Goal: Transaction & Acquisition: Purchase product/service

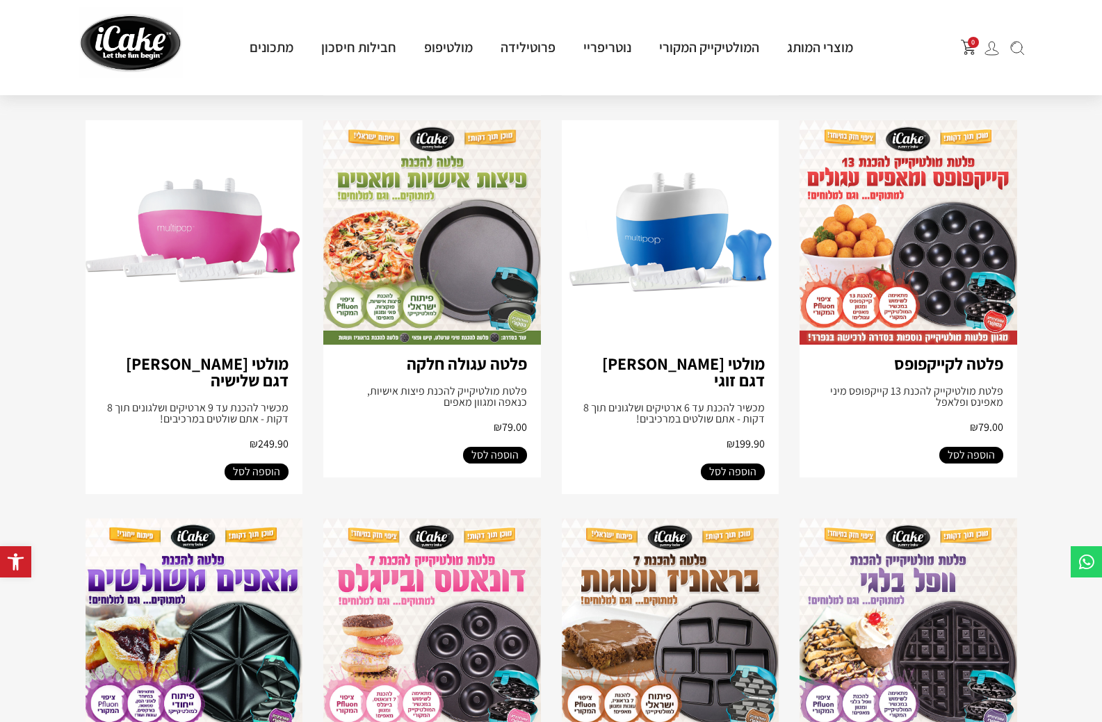
scroll to position [2433, 0]
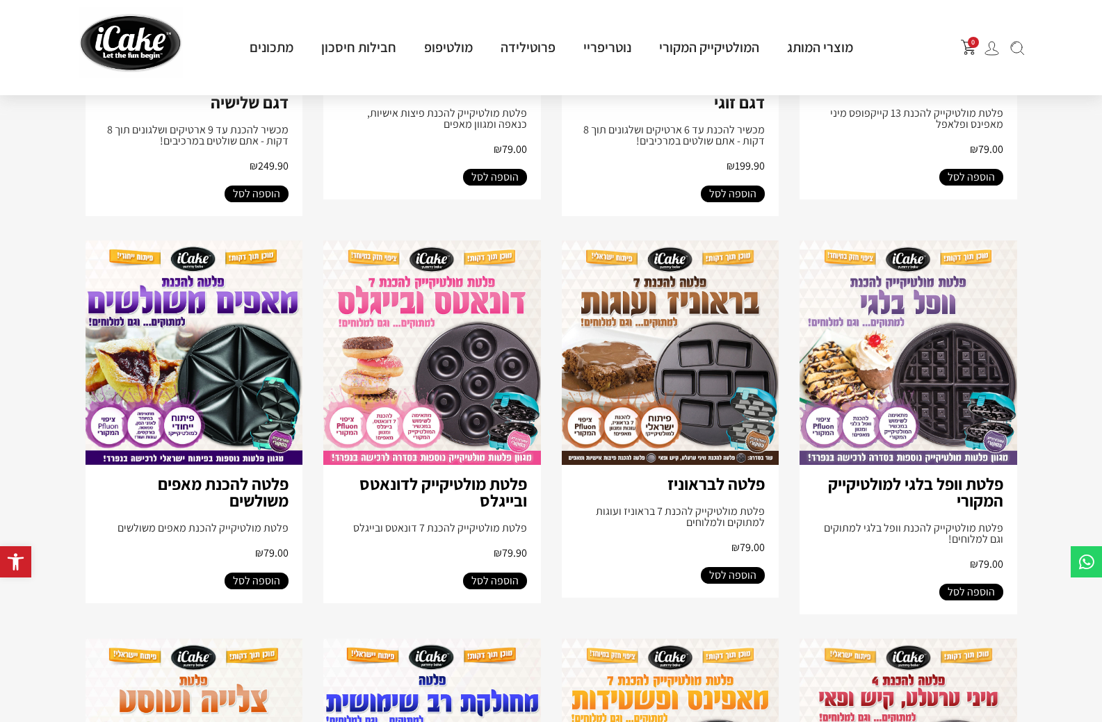
click at [721, 584] on span "הוספה לסל" at bounding box center [732, 575] width 47 height 17
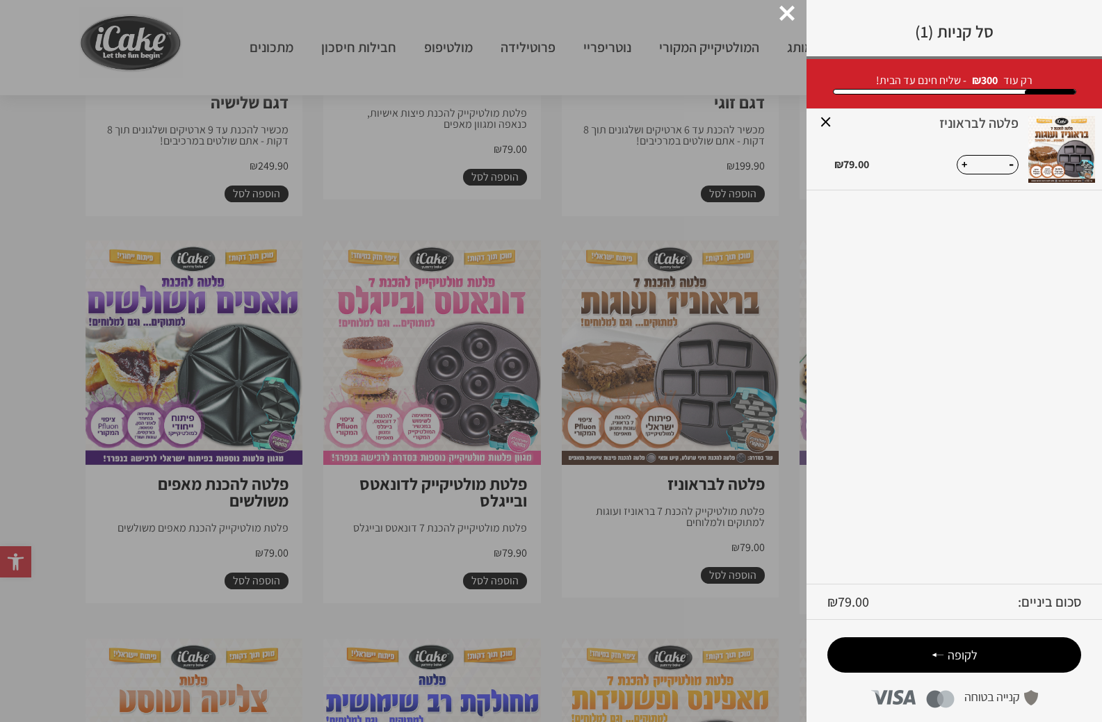
click at [784, 8] on div at bounding box center [786, 13] width 15 height 15
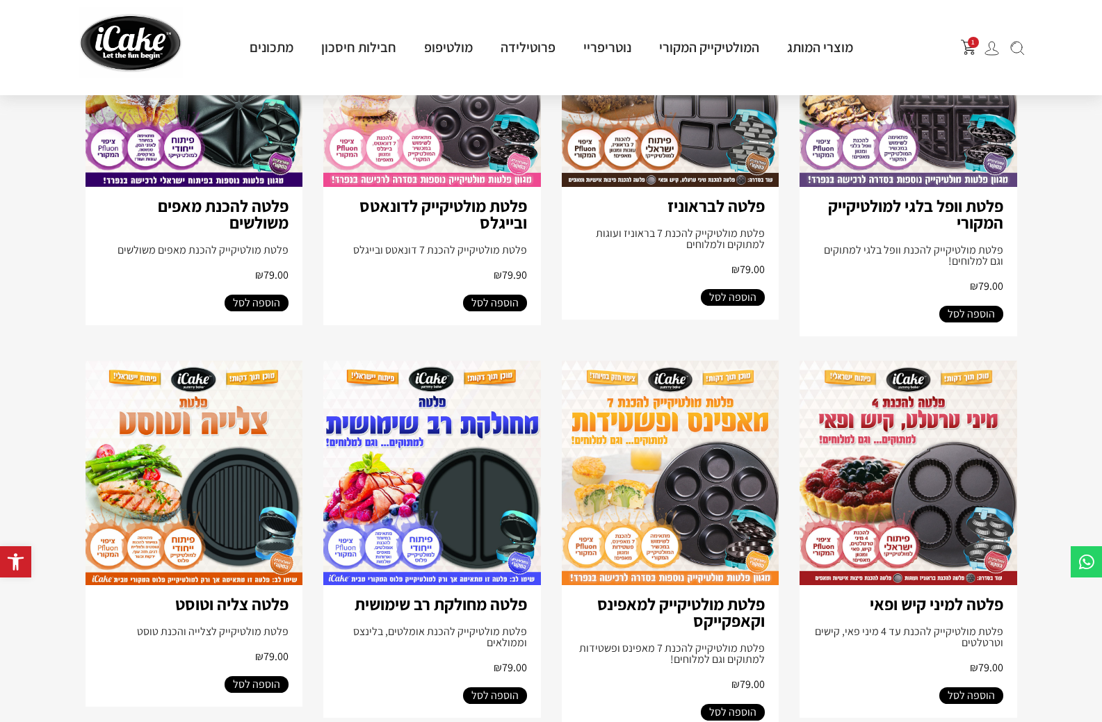
scroll to position [2850, 0]
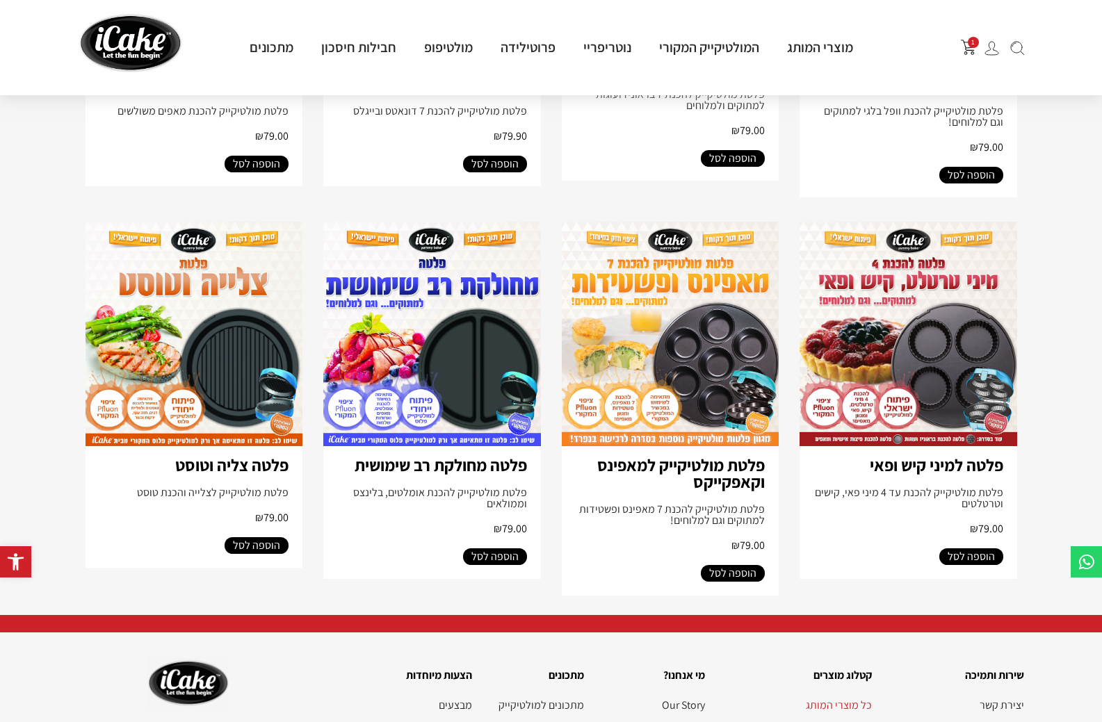
click at [986, 565] on span "הוספה לסל" at bounding box center [970, 556] width 47 height 17
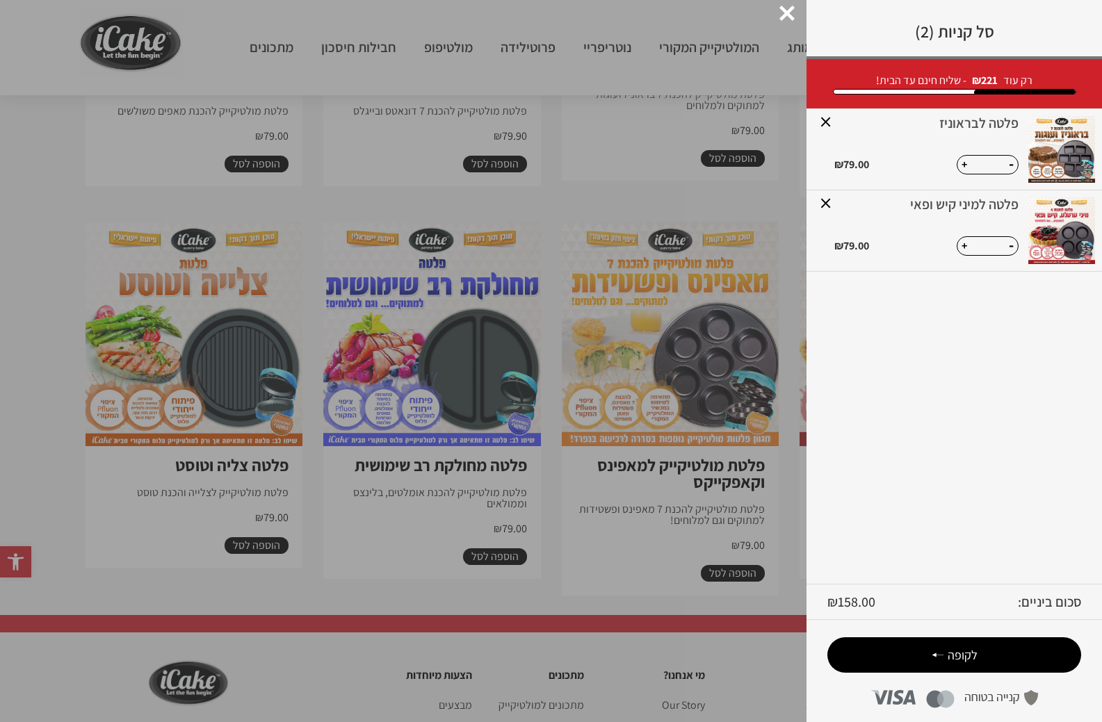
scroll to position [3058, 0]
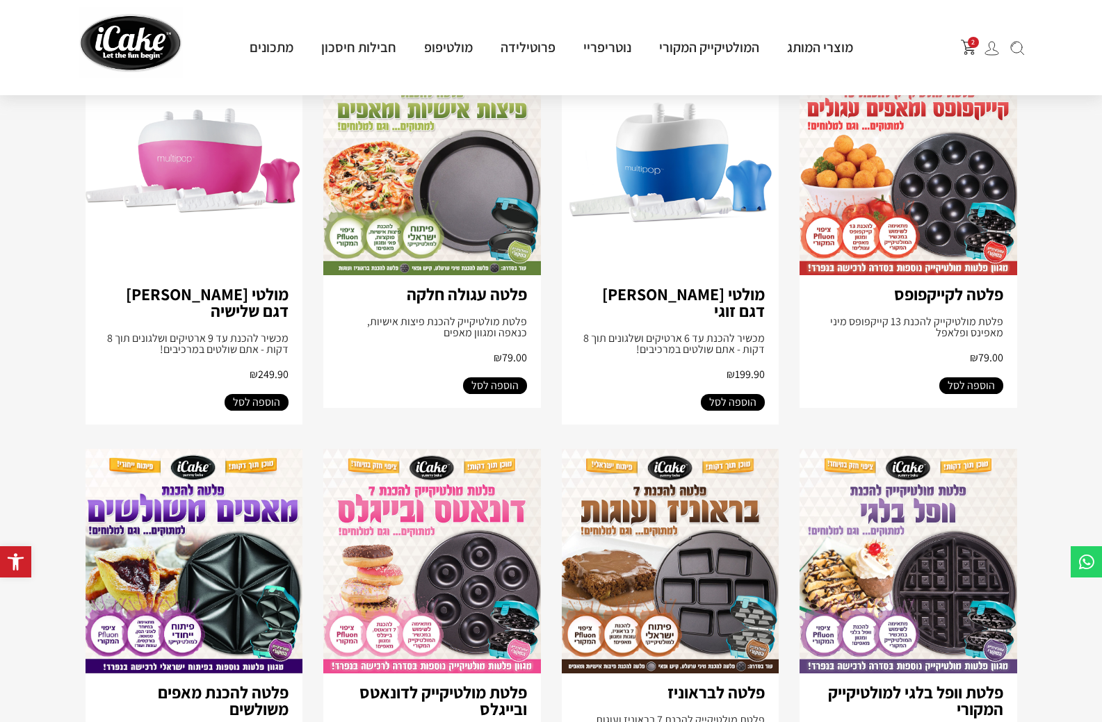
scroll to position [2155, 0]
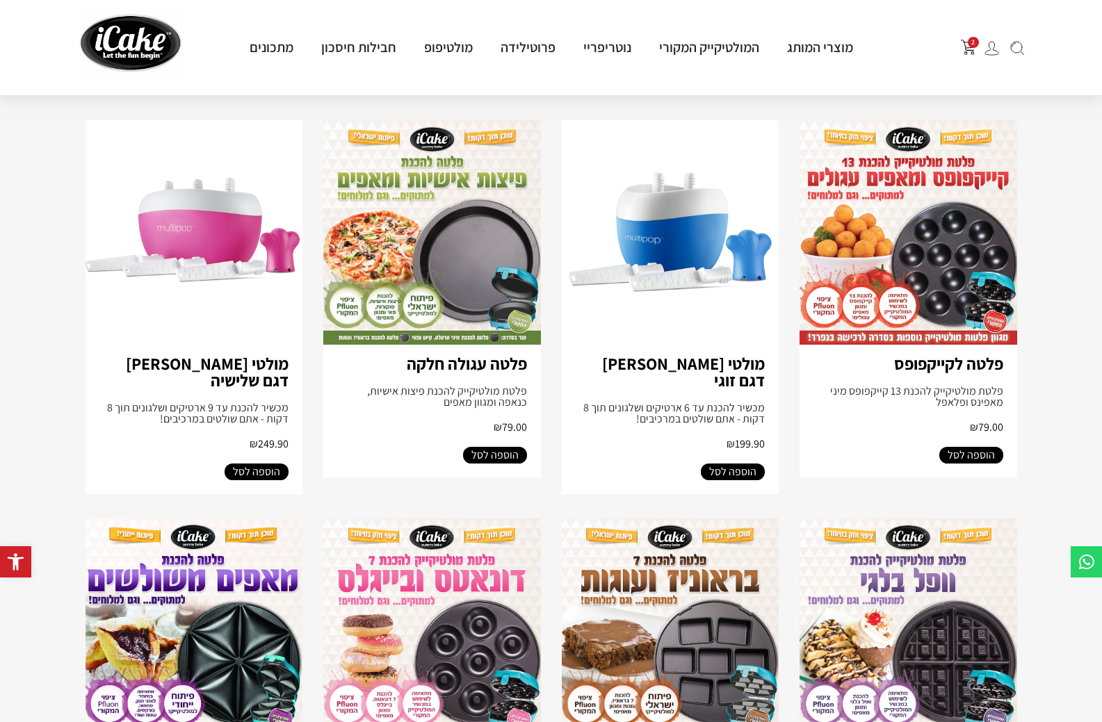
click at [484, 302] on img at bounding box center [432, 232] width 218 height 224
click at [428, 329] on img at bounding box center [432, 232] width 218 height 224
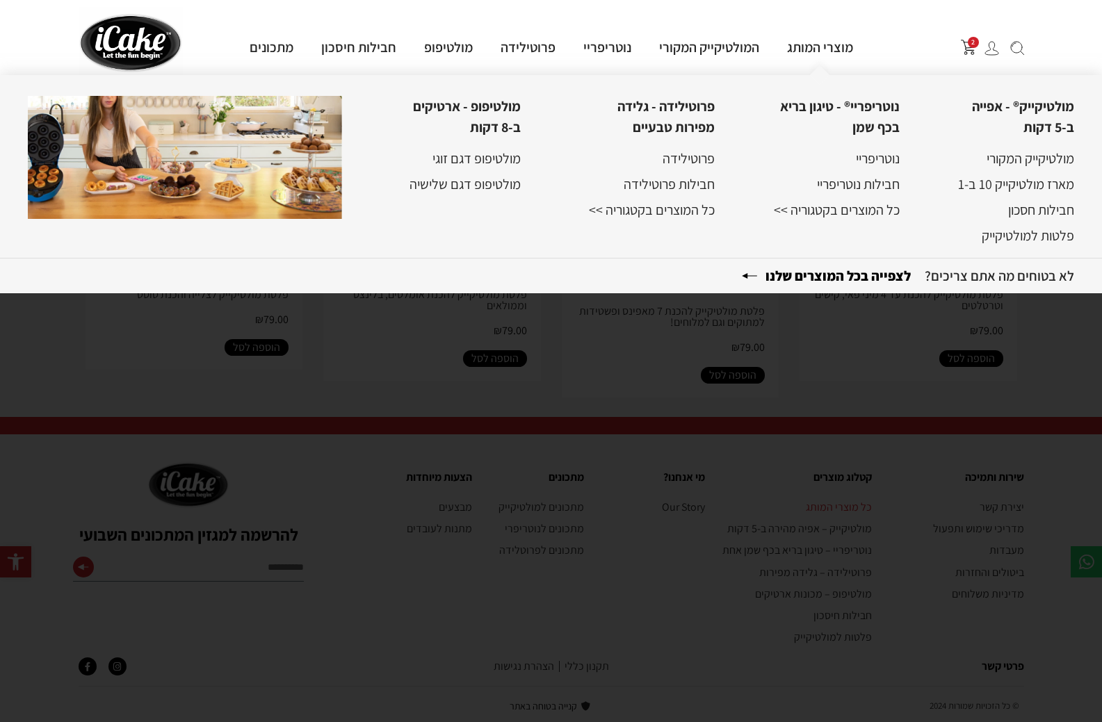
scroll to position [2711, 0]
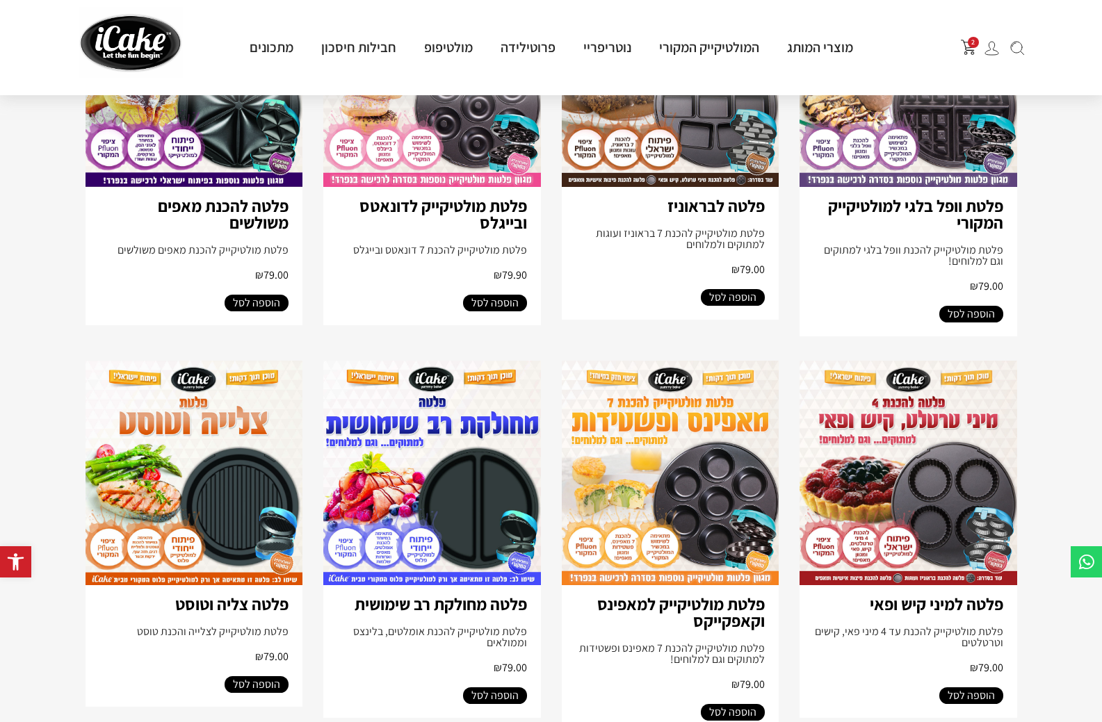
click at [963, 40] on img "פתח עגלת קניות צדדית" at bounding box center [968, 47] width 15 height 15
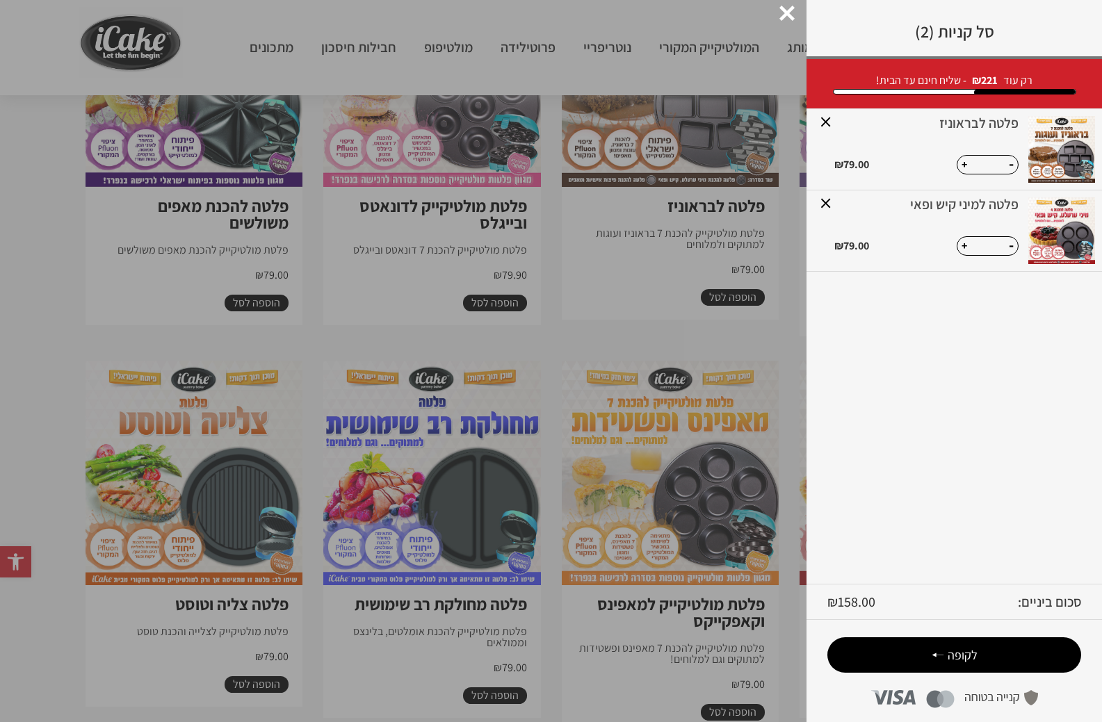
click at [966, 650] on span "לקופה" at bounding box center [962, 655] width 30 height 16
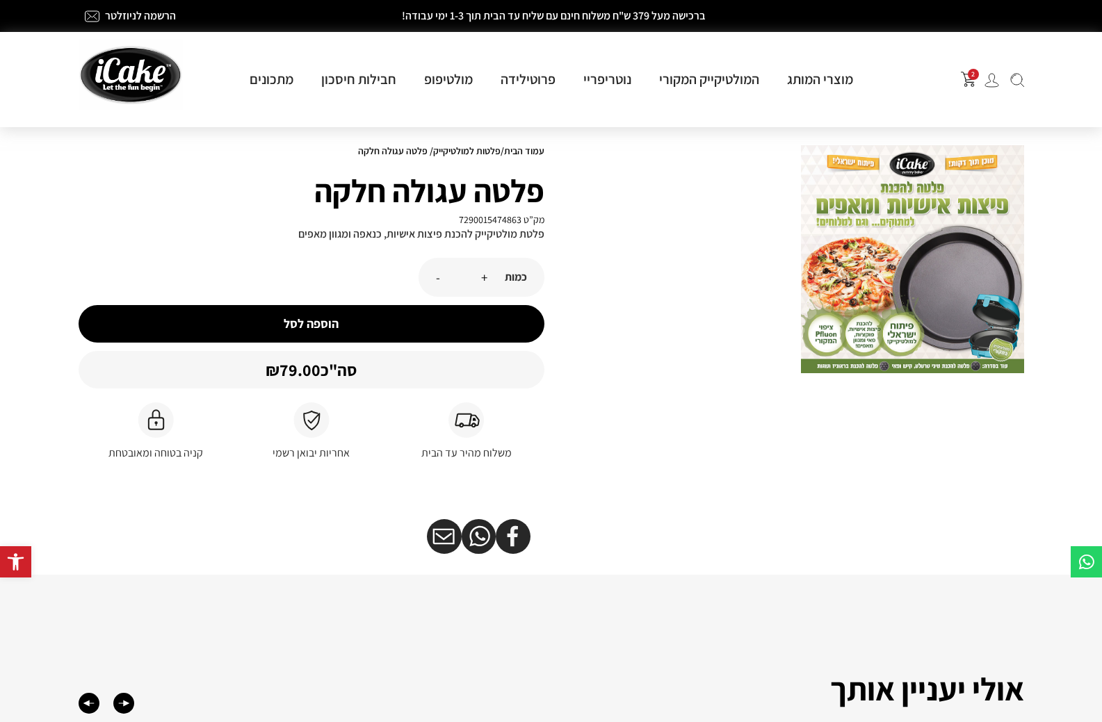
click at [854, 291] on img at bounding box center [912, 259] width 223 height 228
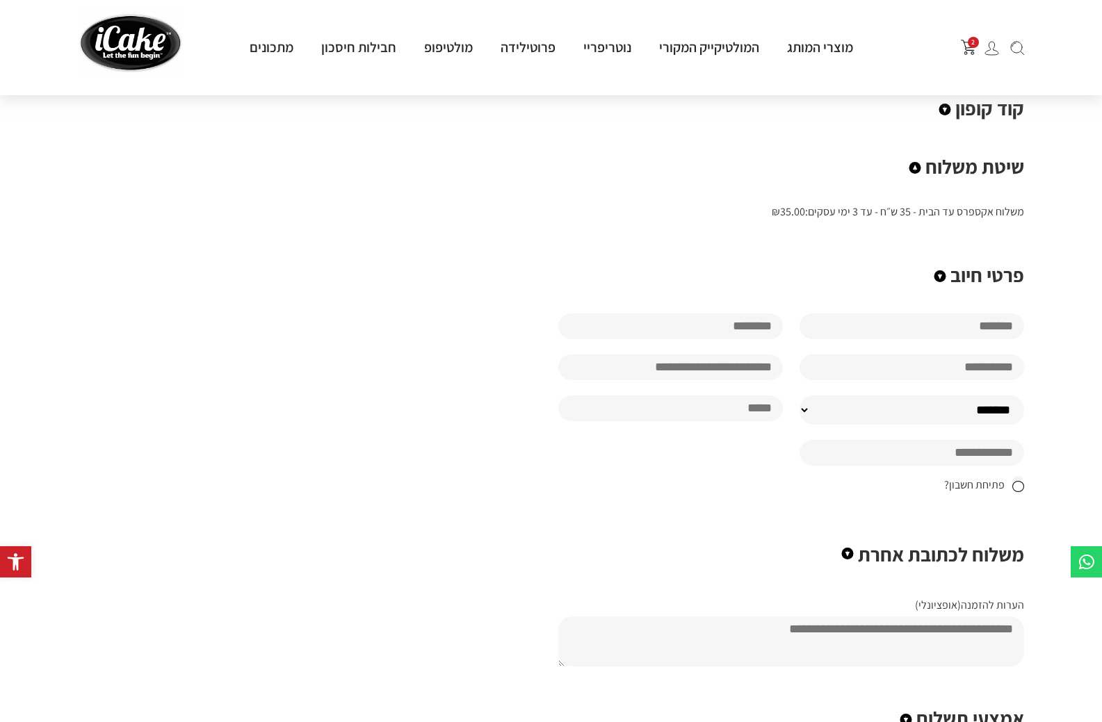
scroll to position [487, 0]
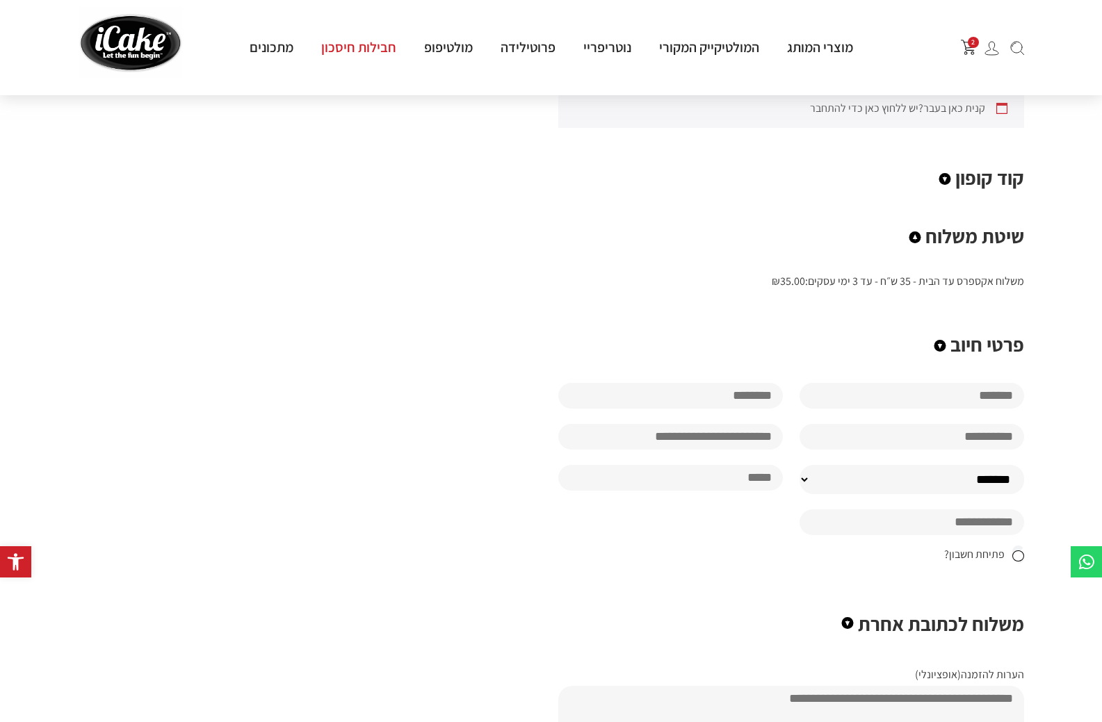
click at [348, 42] on link "חבילות חיסכון" at bounding box center [358, 47] width 103 height 18
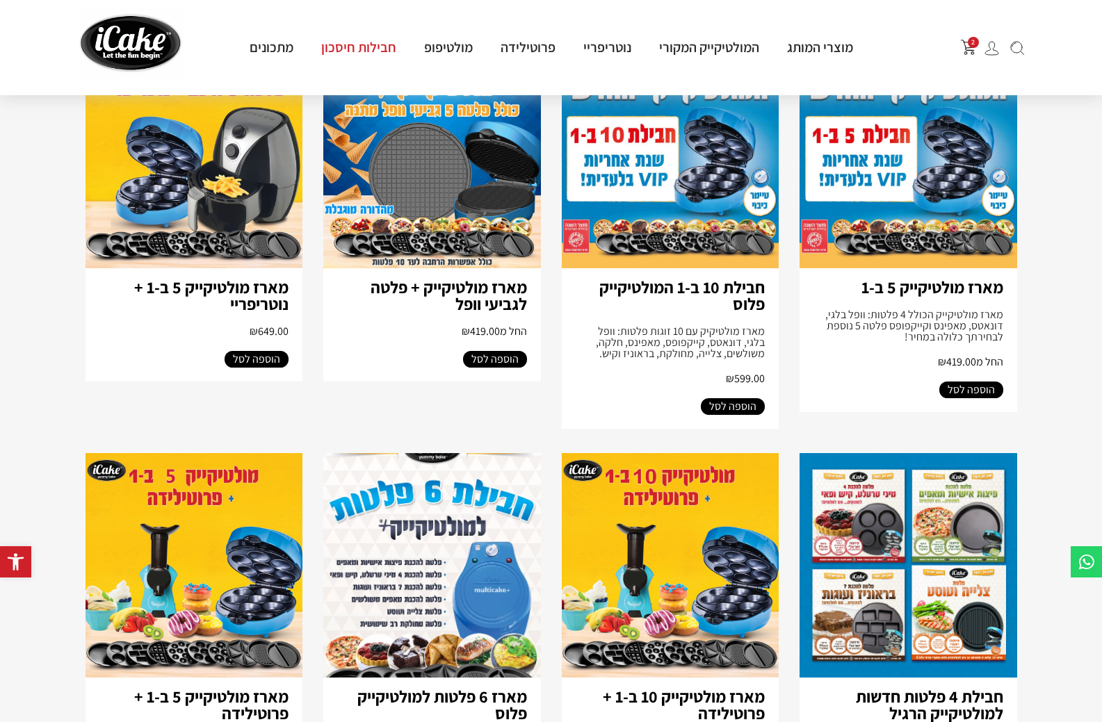
scroll to position [417, 0]
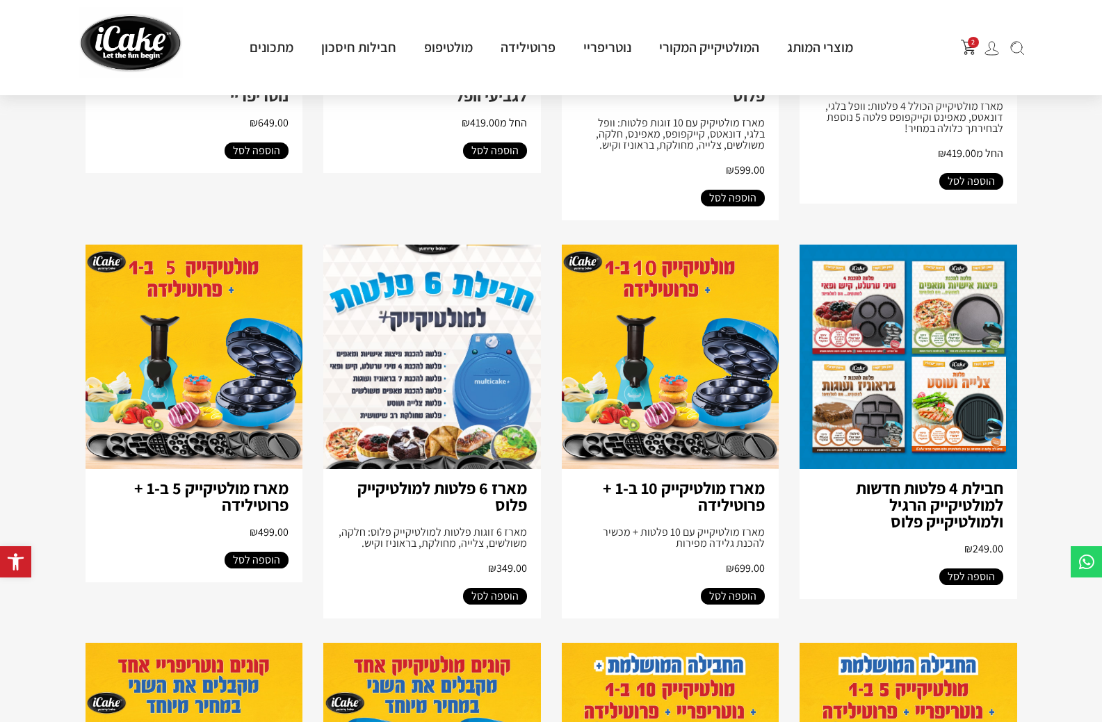
click at [924, 503] on link "חבילת 4 פלטות חדשות למולטיקייק הרגיל ולמולטיקייק פלוס" at bounding box center [929, 505] width 147 height 56
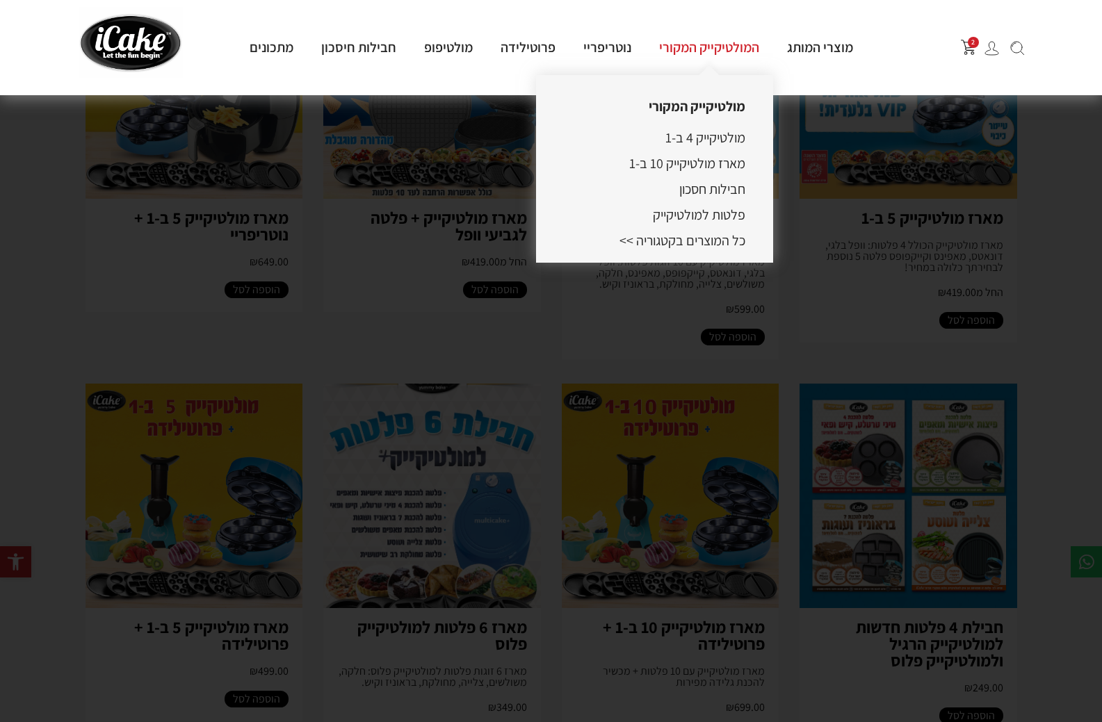
scroll to position [487, 0]
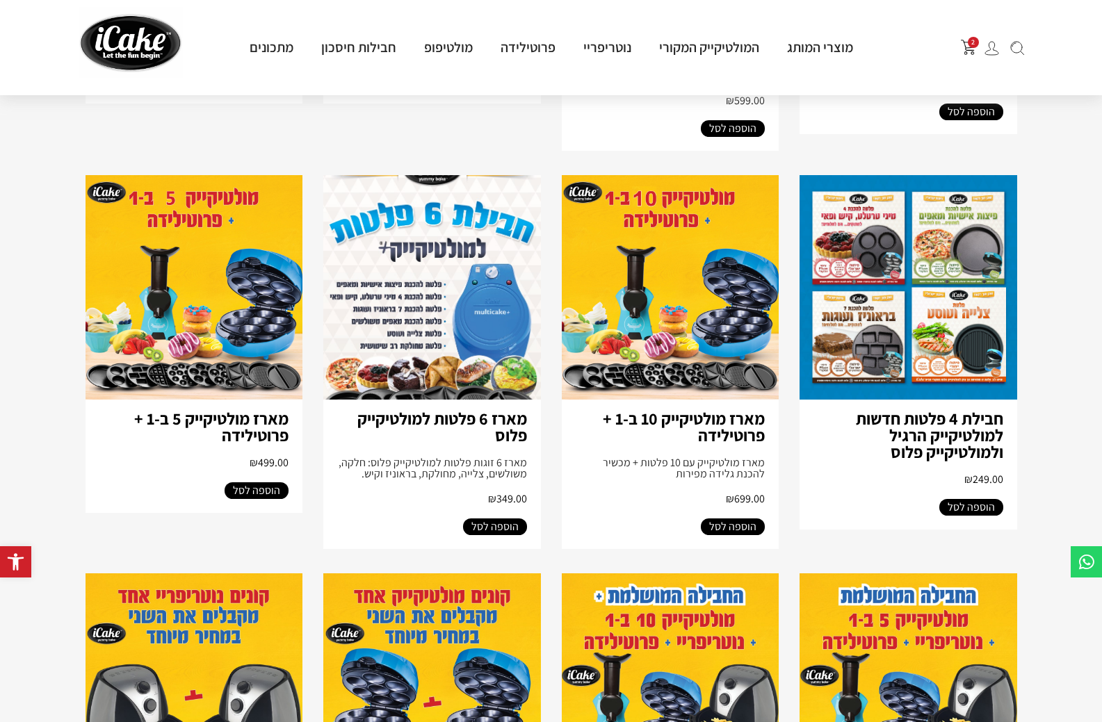
click at [967, 50] on img "פתח עגלת קניות צדדית" at bounding box center [968, 47] width 15 height 15
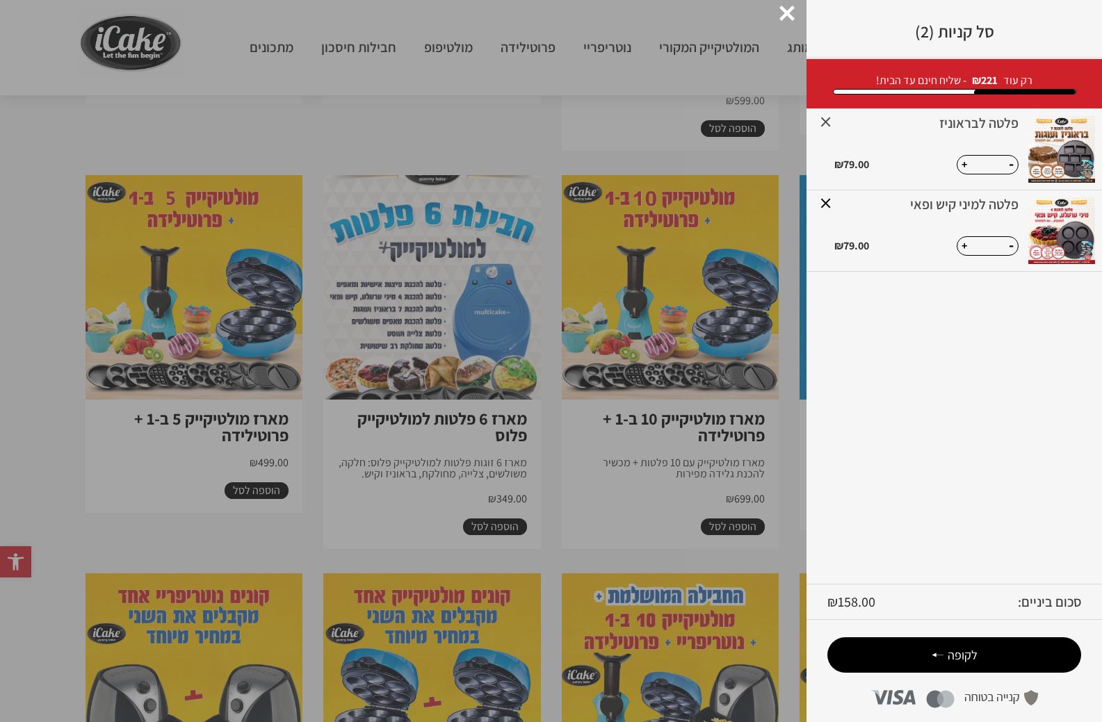
click at [830, 123] on link "×" at bounding box center [825, 121] width 24 height 24
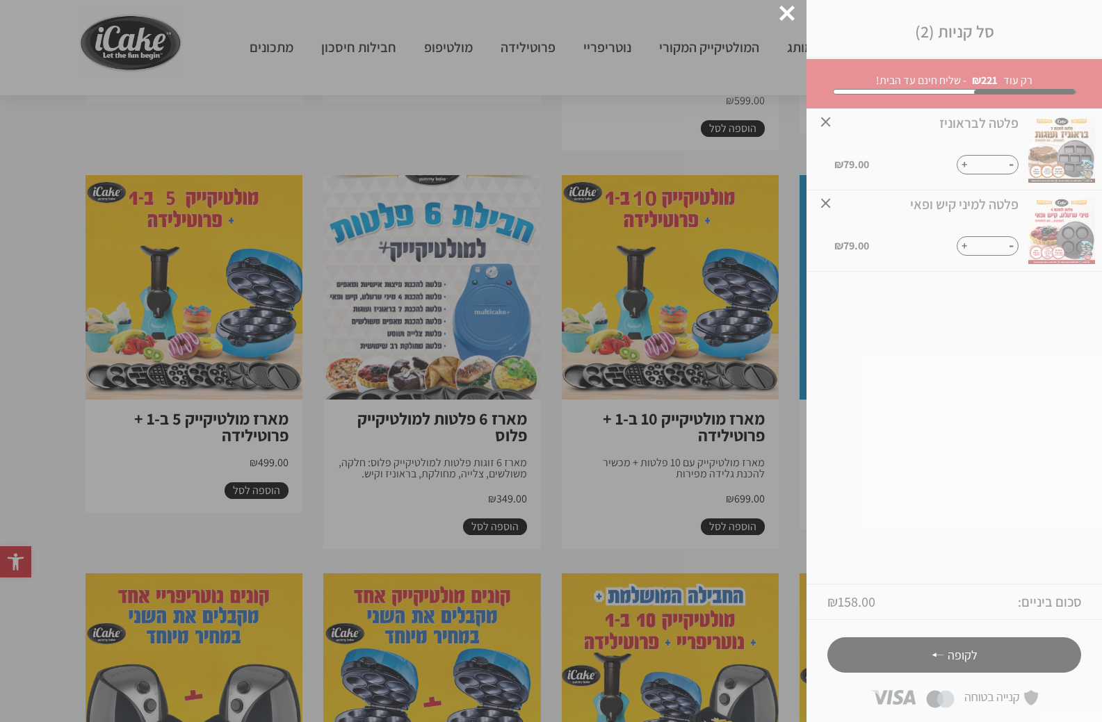
click at [827, 204] on div "סל קניות (2) מזל טוב מגיע לך משלוח חינם! רק עוד ₪ 221 - שליח חינם עד הבית! × פל…" at bounding box center [953, 361] width 295 height 722
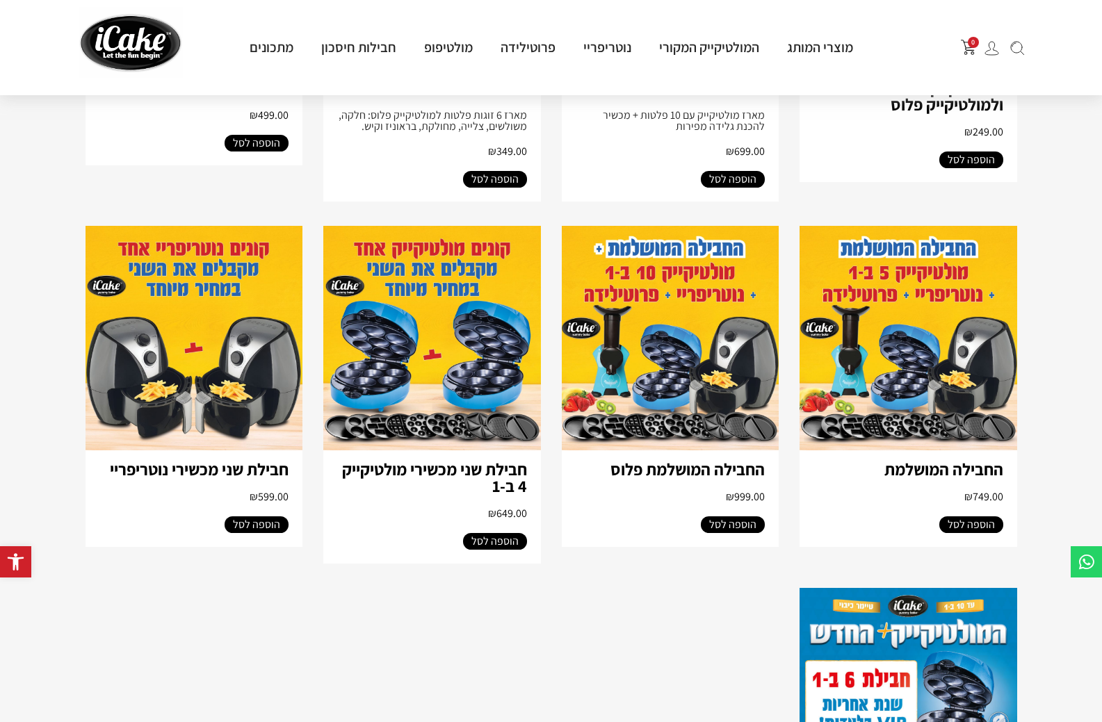
scroll to position [626, 0]
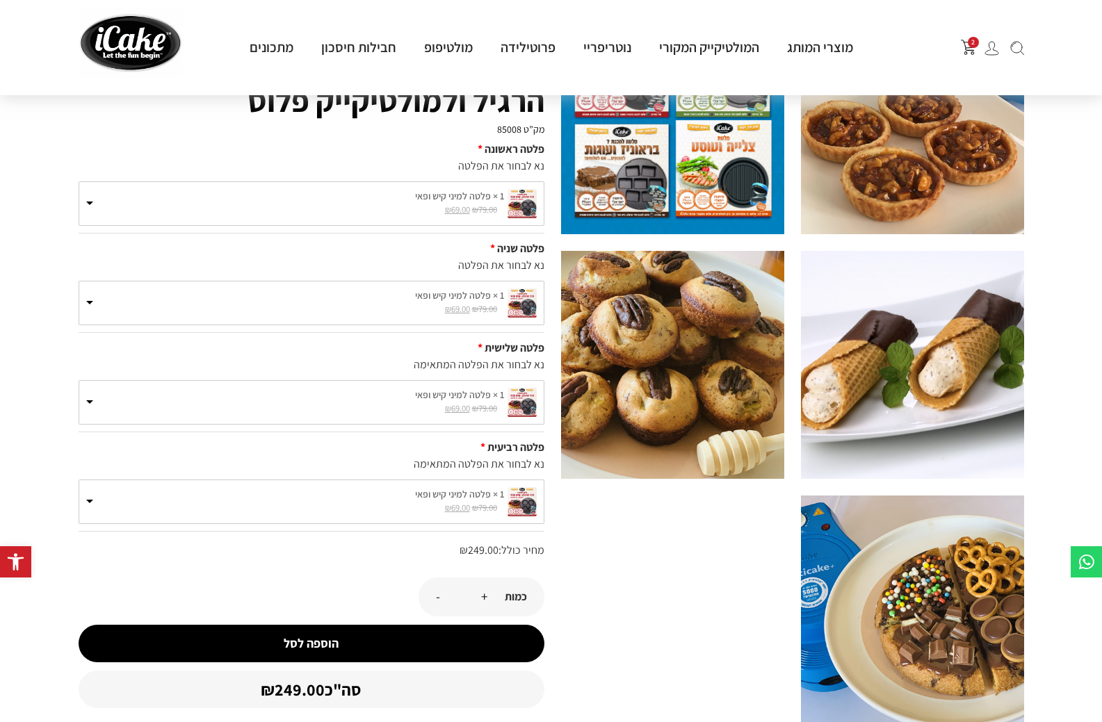
scroll to position [70, 0]
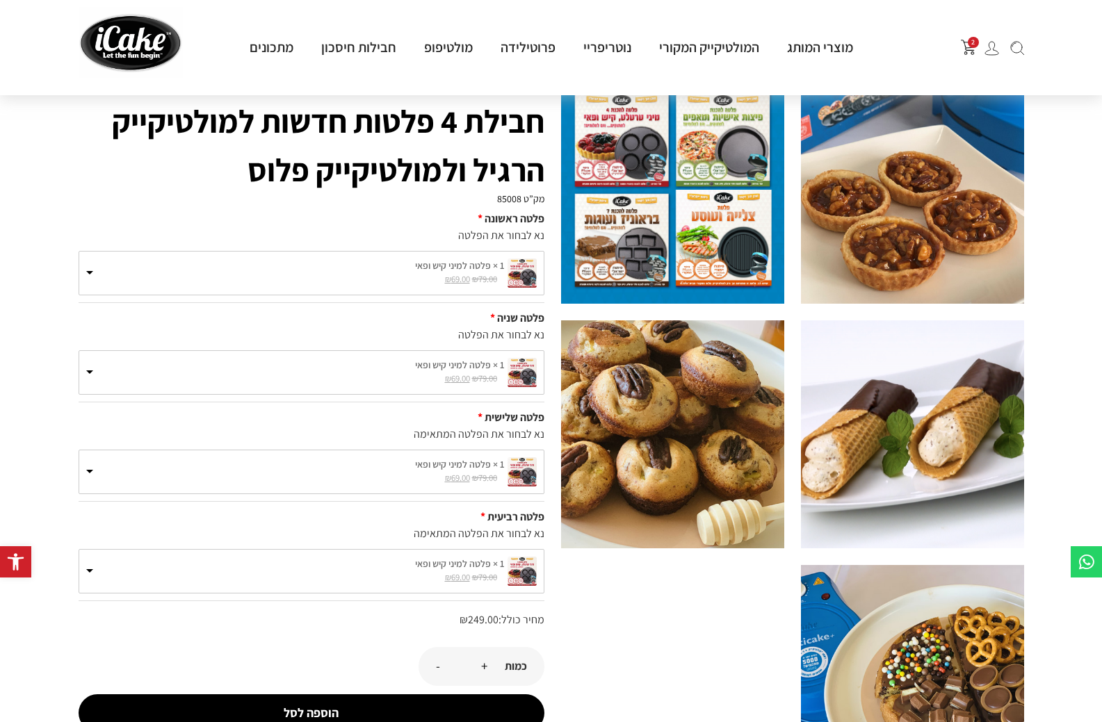
click at [971, 49] on img "פתח עגלת קניות צדדית" at bounding box center [968, 47] width 15 height 15
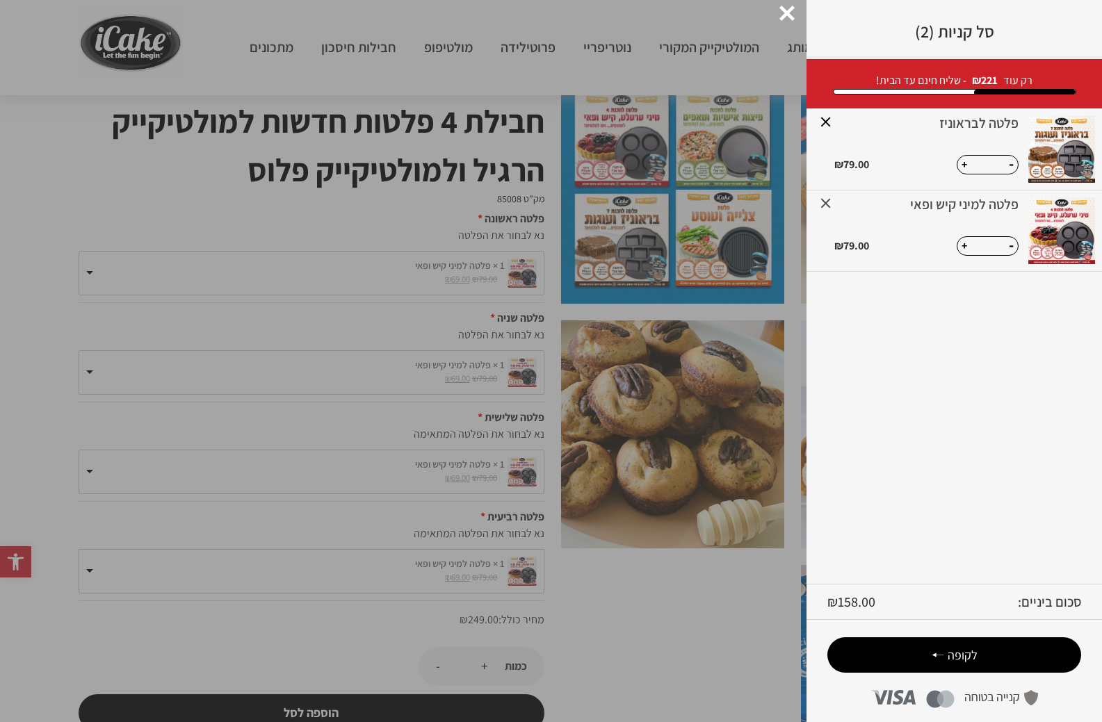
click at [822, 202] on link "×" at bounding box center [825, 202] width 24 height 24
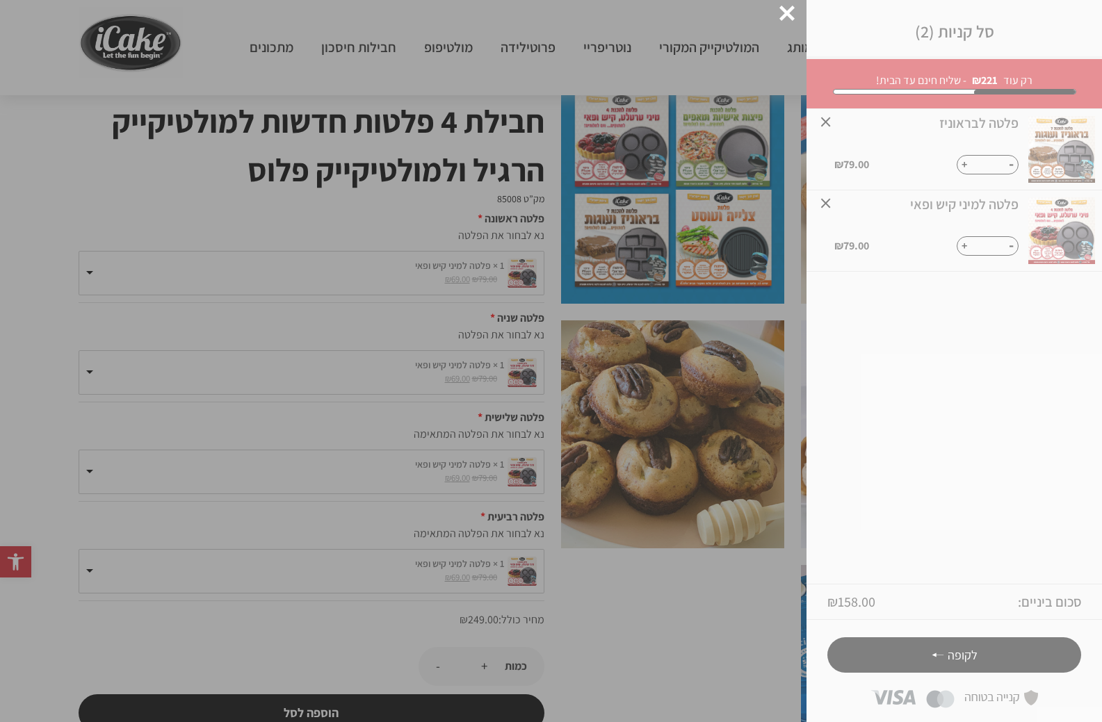
click at [827, 121] on div "סל קניות (2) מזל טוב מגיע לך משלוח חינם! רק עוד ₪ 221 - שליח חינם עד הבית! × פל…" at bounding box center [953, 361] width 295 height 722
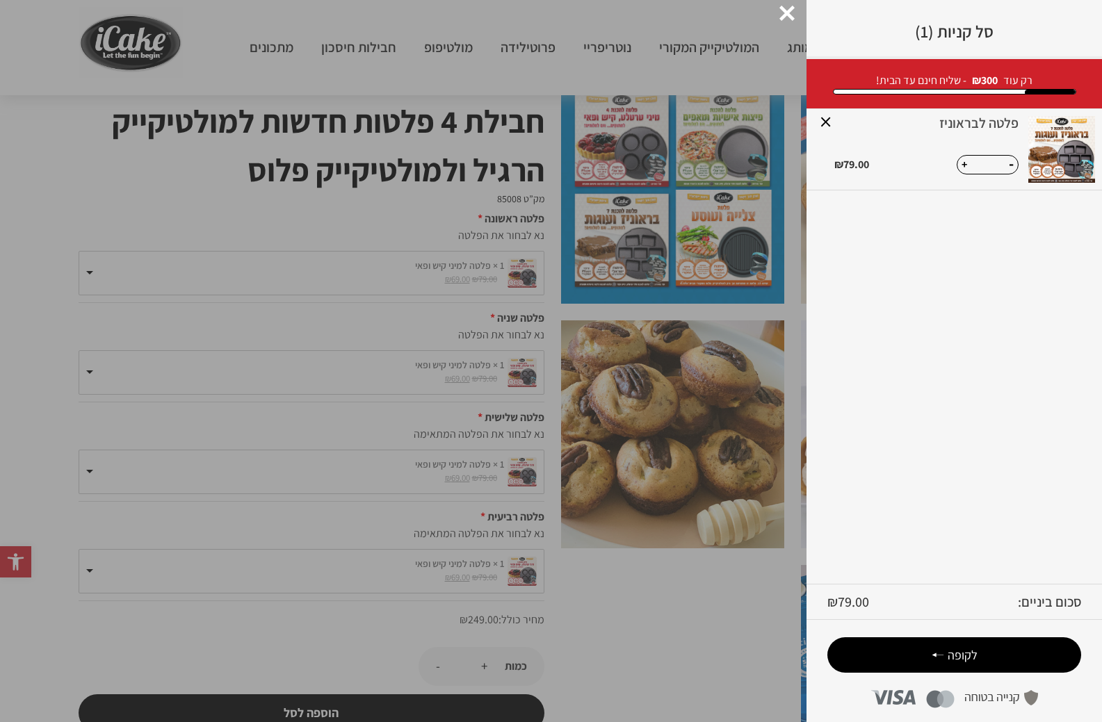
click at [779, 15] on div at bounding box center [786, 13] width 15 height 15
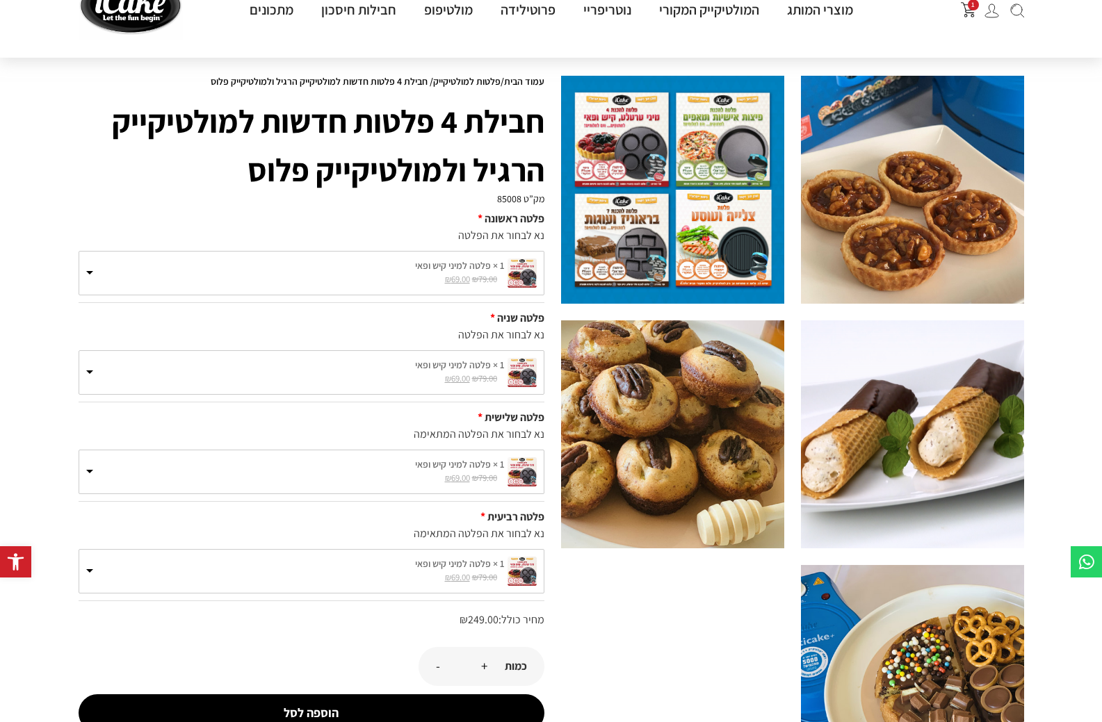
scroll to position [0, 0]
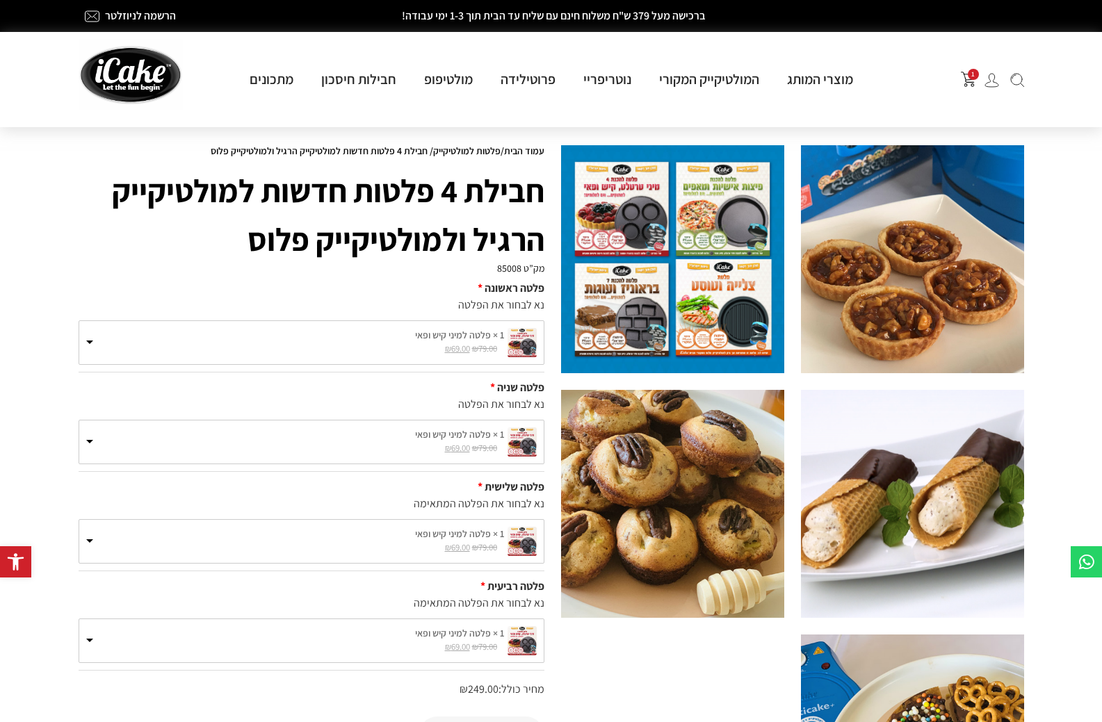
click at [91, 447] on span at bounding box center [89, 443] width 7 height 7
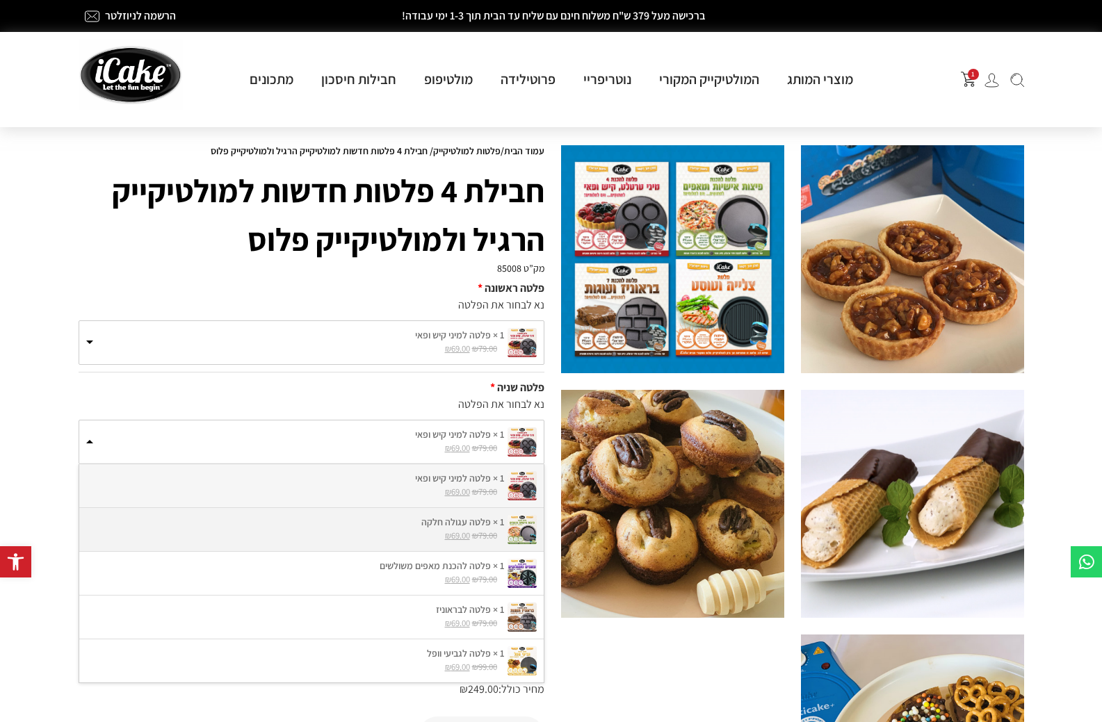
click at [458, 530] on label "1 × פלטה עגולה חלקה" at bounding box center [311, 522] width 450 height 15
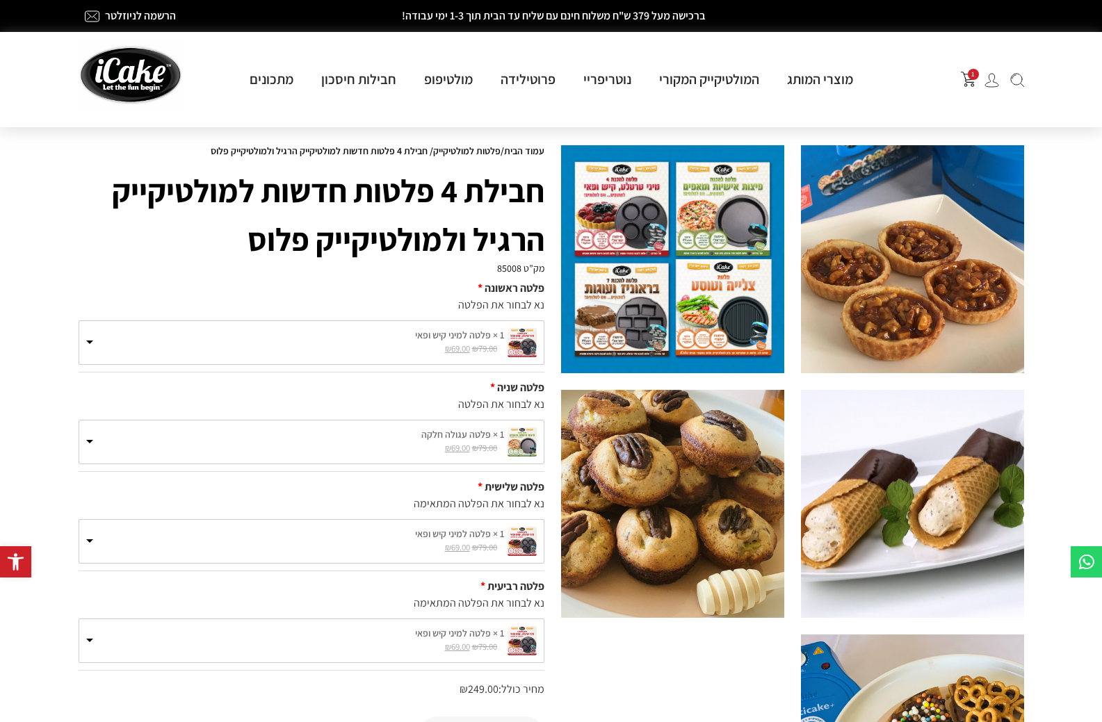
click at [91, 546] on span at bounding box center [89, 542] width 7 height 7
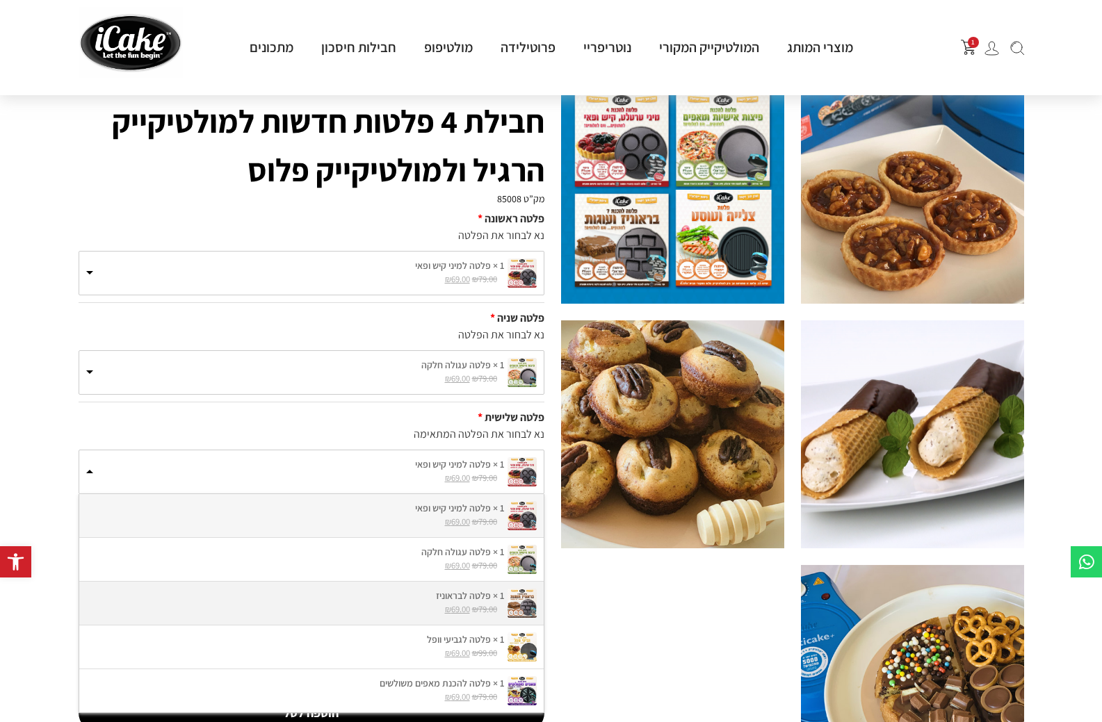
scroll to position [139, 0]
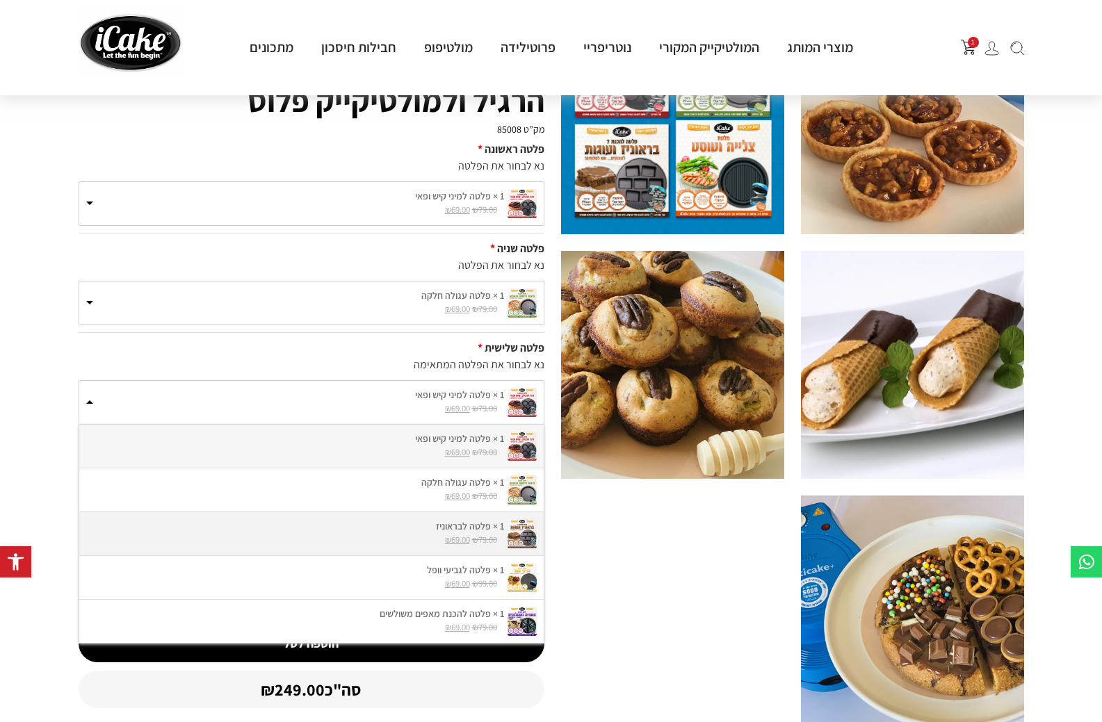
click at [430, 534] on label "1 × פלטה לבראוניז" at bounding box center [311, 526] width 450 height 15
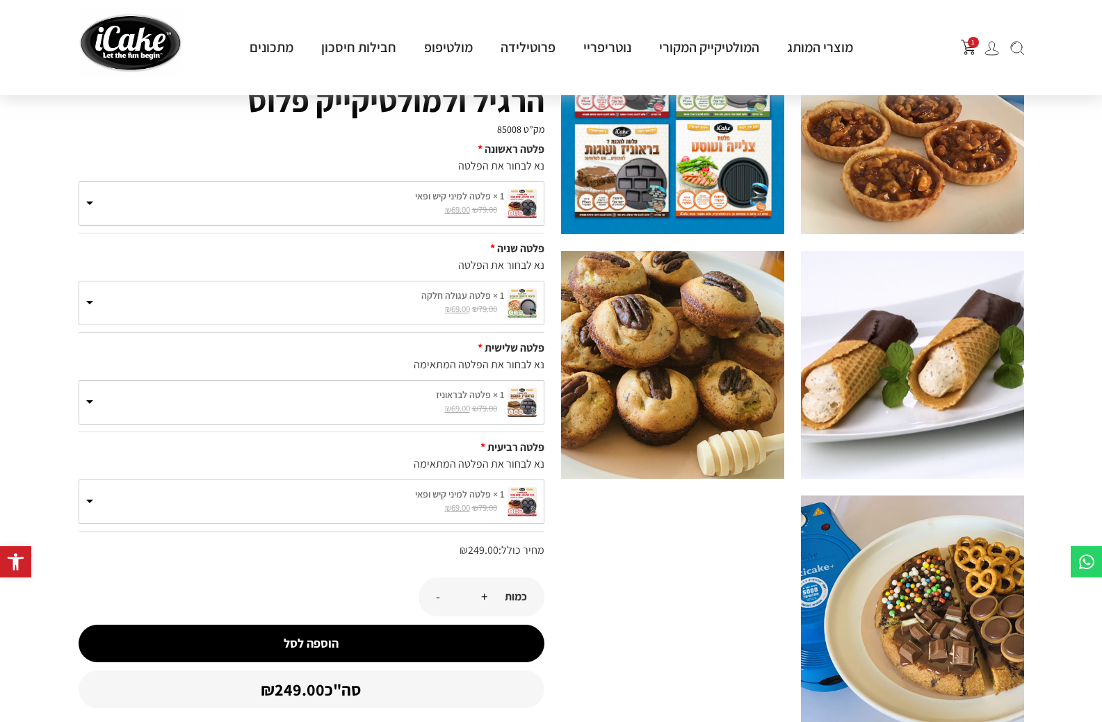
click at [88, 507] on span at bounding box center [89, 503] width 7 height 7
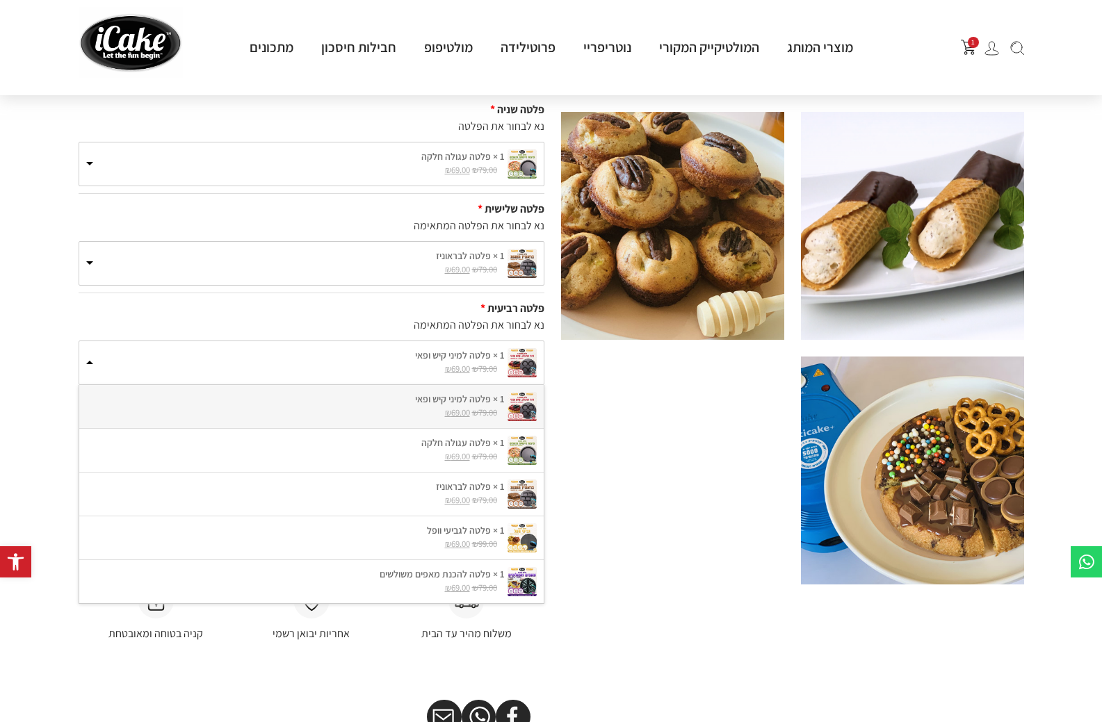
scroll to position [0, 0]
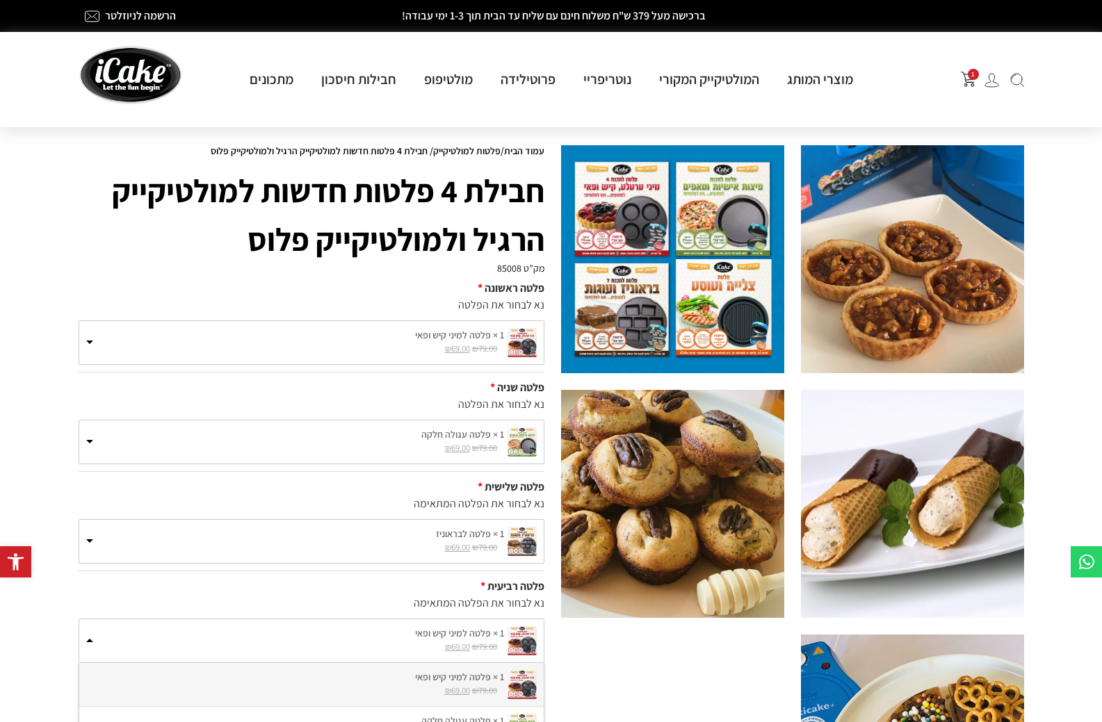
click at [701, 288] on img at bounding box center [672, 259] width 223 height 228
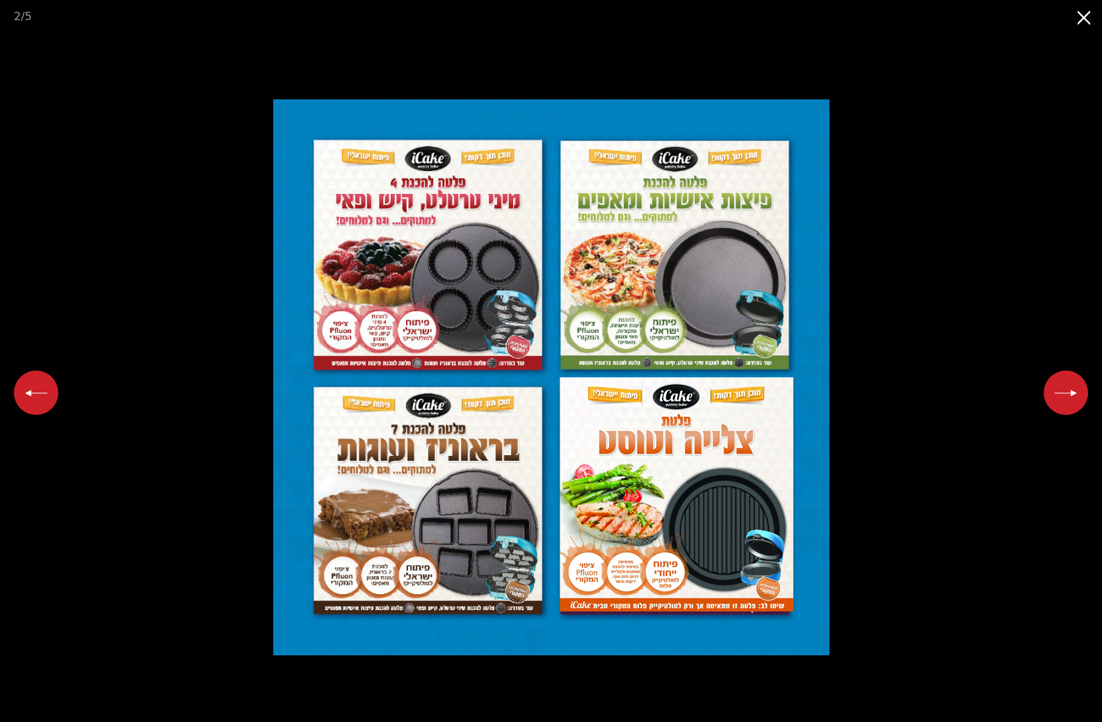
click at [604, 477] on img at bounding box center [551, 377] width 556 height 556
click at [601, 474] on img at bounding box center [551, 377] width 556 height 556
click at [600, 473] on img at bounding box center [551, 377] width 556 height 556
